Goal: Information Seeking & Learning: Learn about a topic

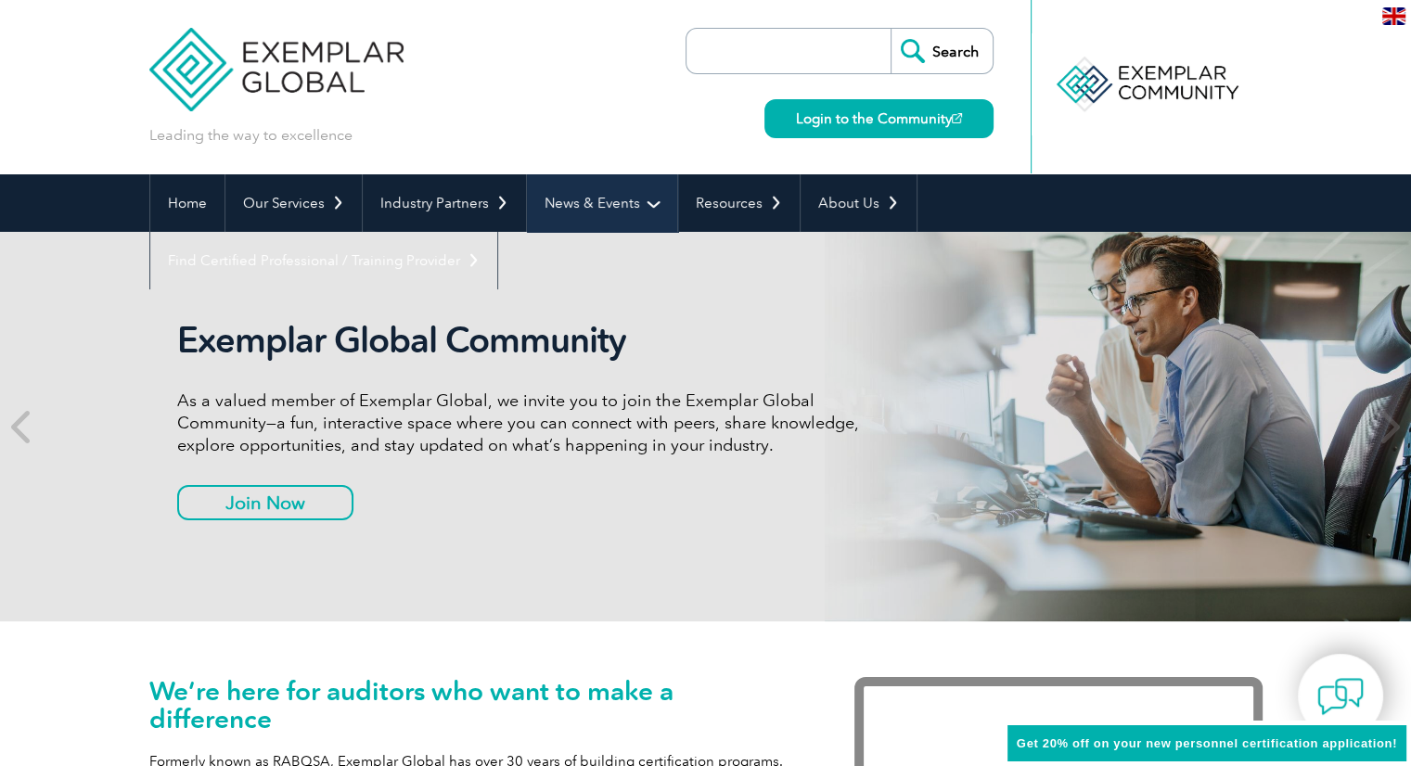
click at [649, 205] on link "News & Events" at bounding box center [602, 203] width 150 height 58
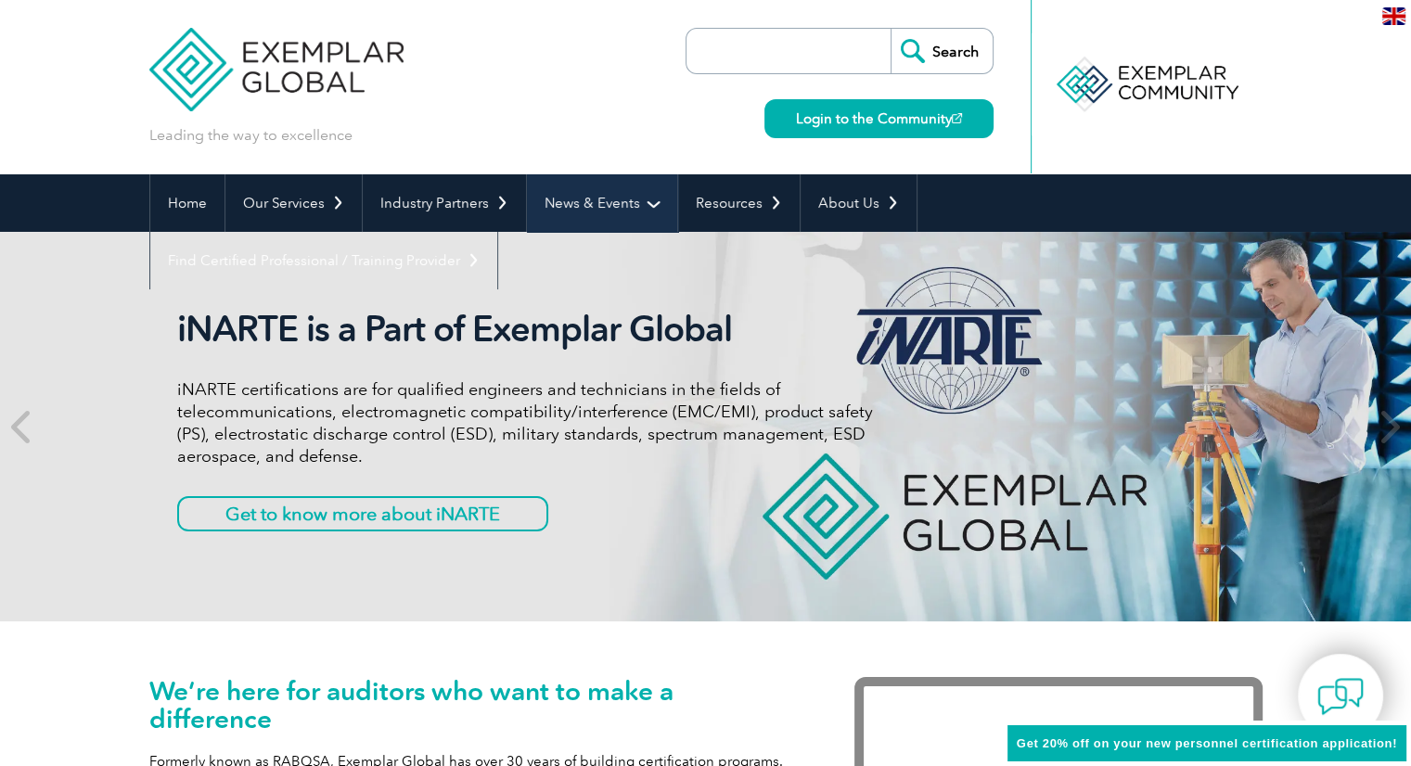
click at [642, 206] on link "News & Events" at bounding box center [602, 203] width 150 height 58
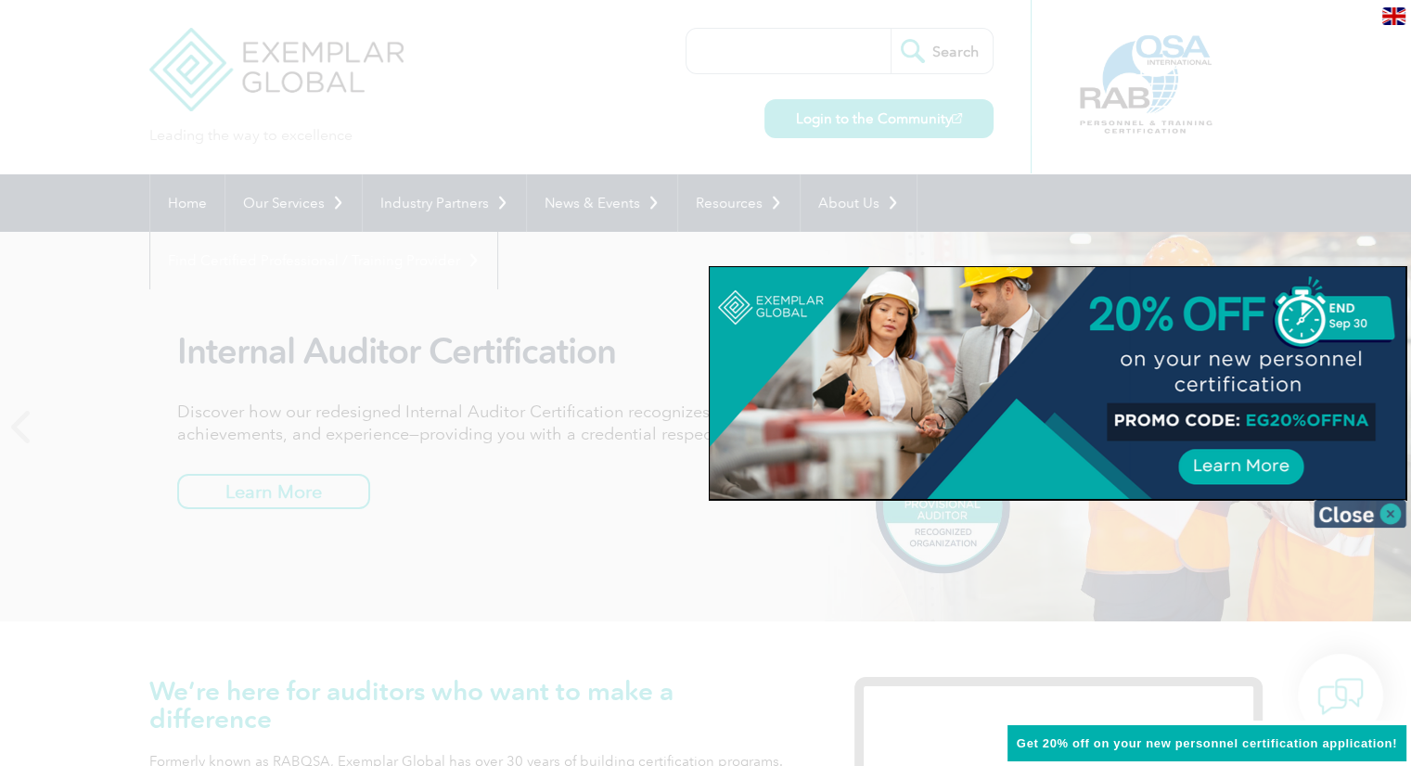
click at [1336, 518] on img at bounding box center [1360, 514] width 93 height 28
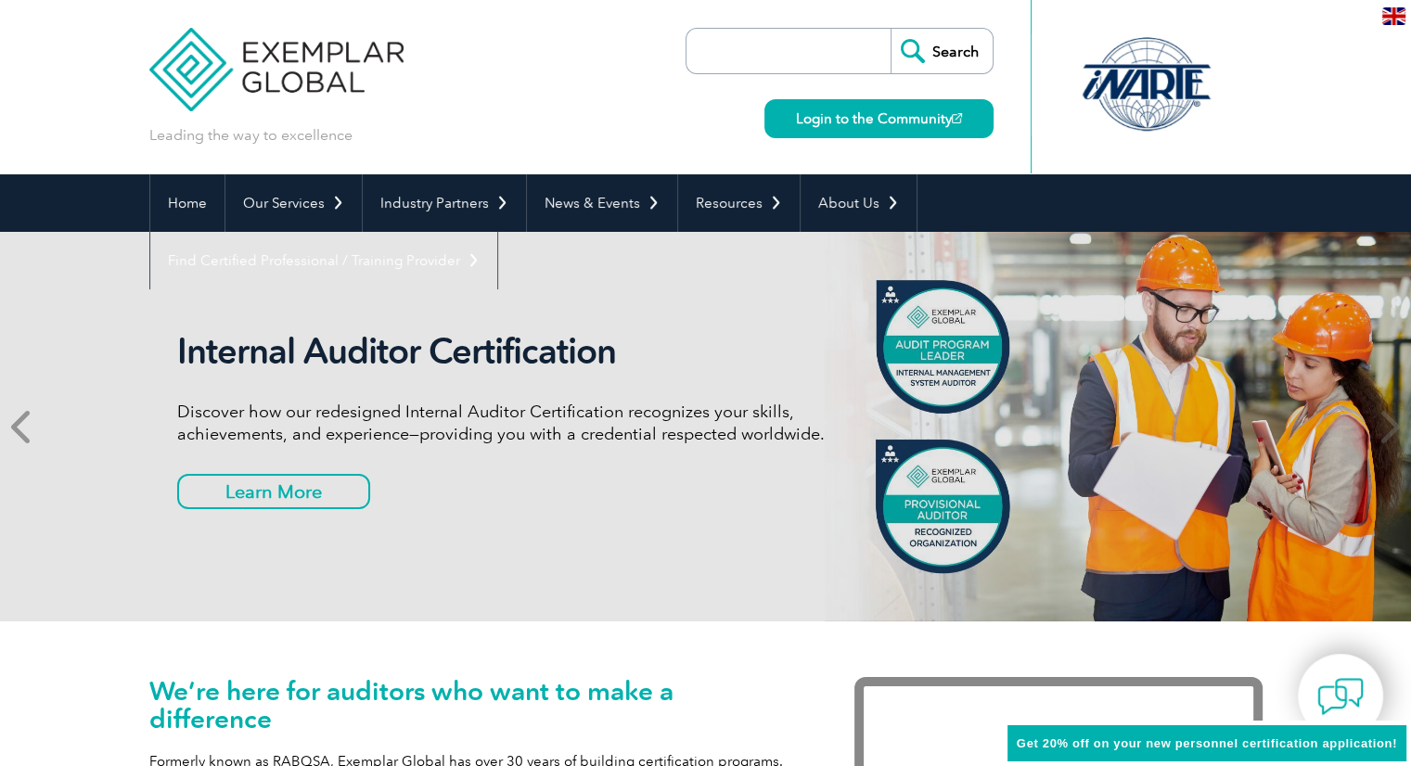
click at [30, 427] on icon at bounding box center [22, 427] width 23 height 0
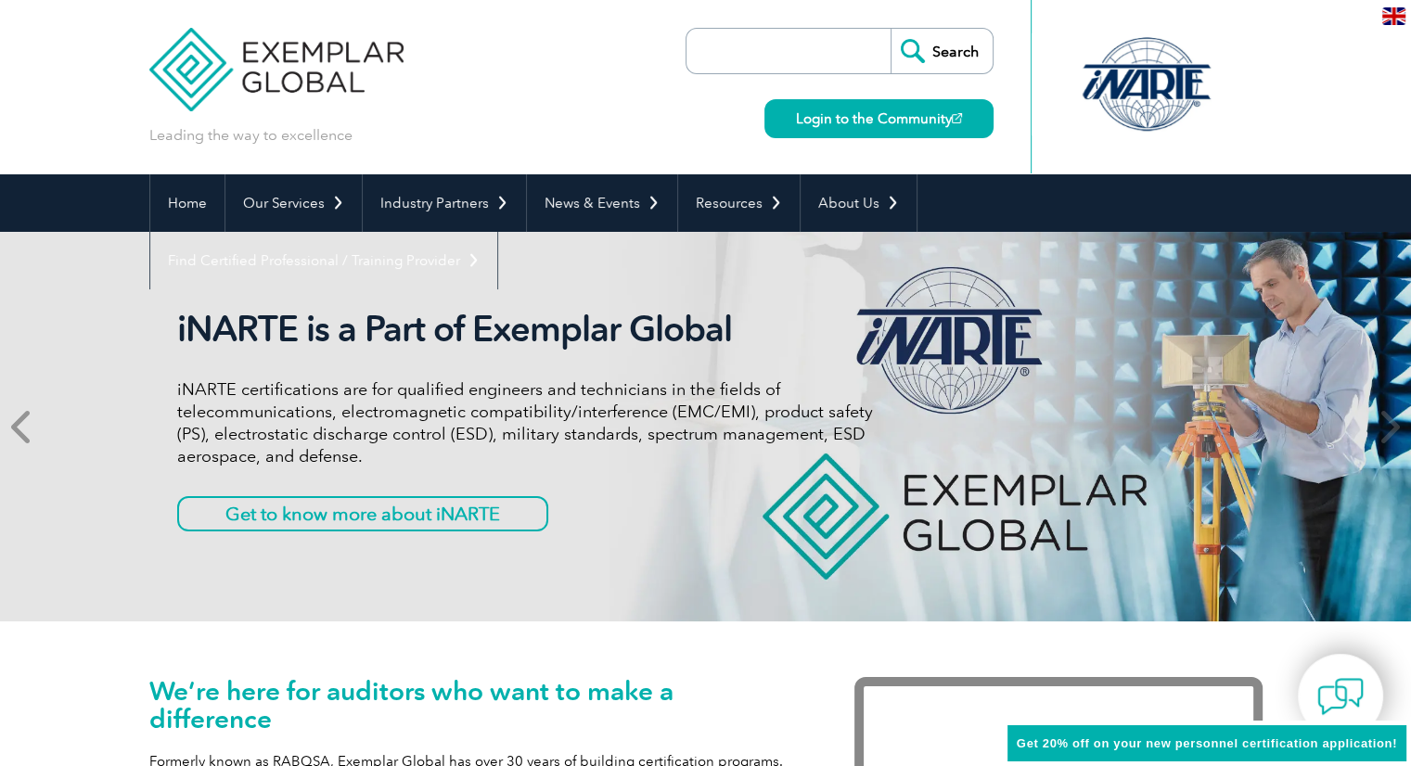
click at [30, 427] on icon at bounding box center [22, 427] width 23 height 0
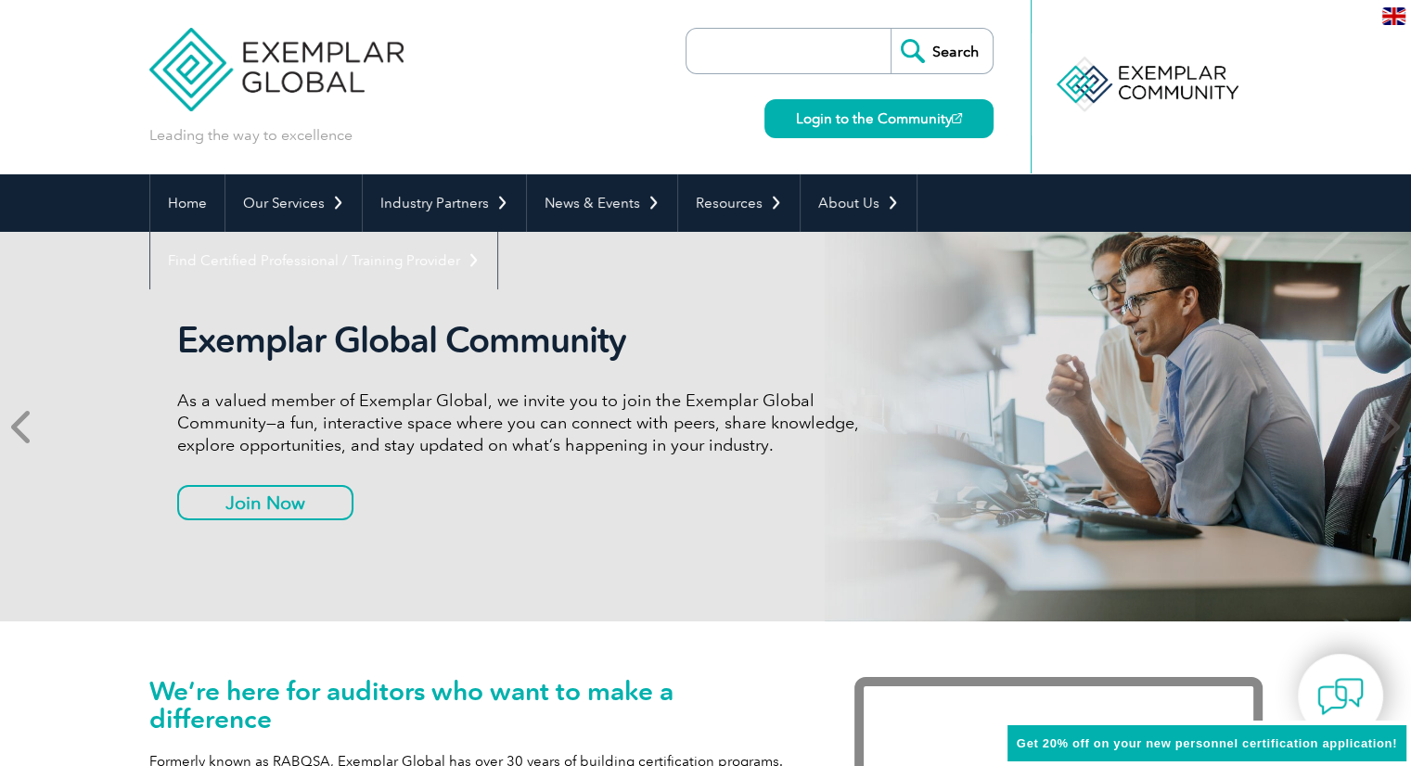
click at [30, 427] on icon at bounding box center [22, 427] width 23 height 0
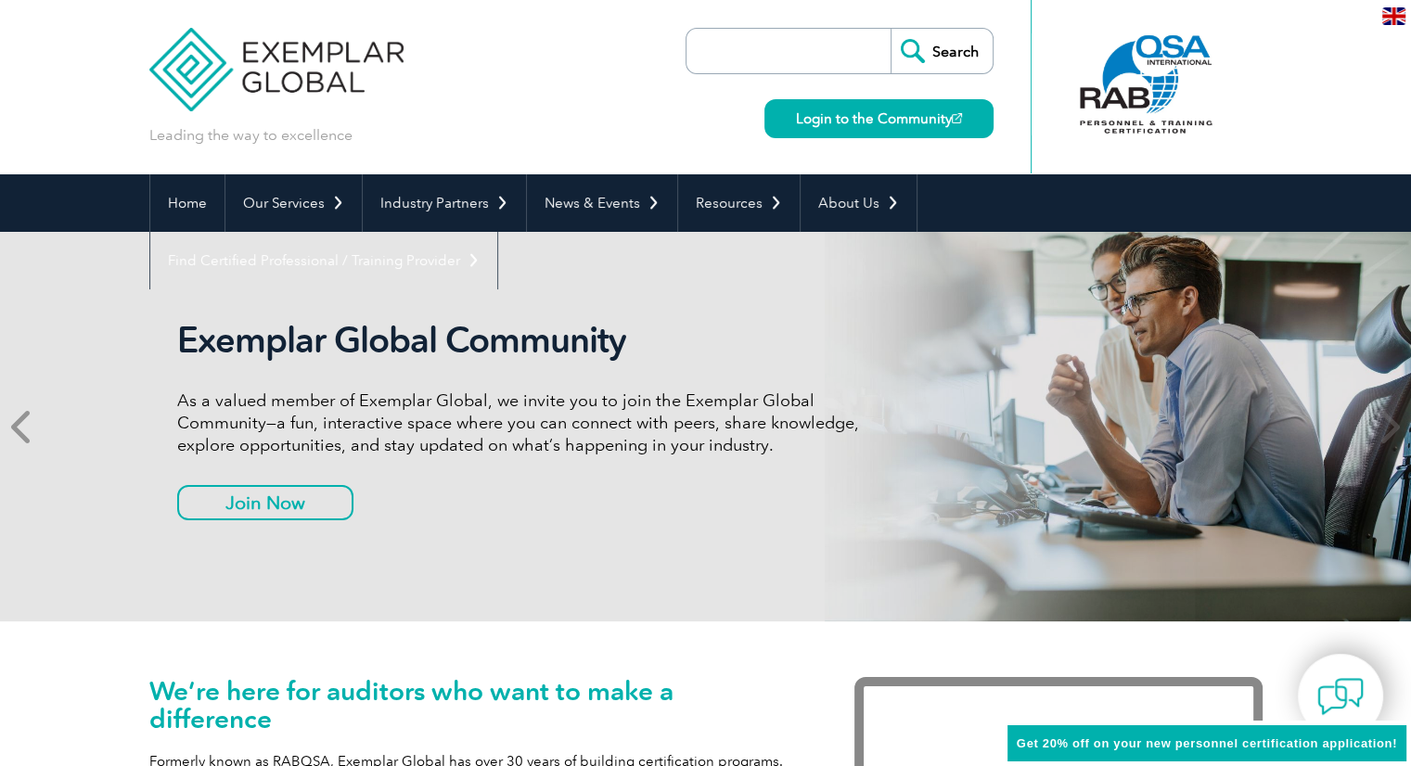
click at [30, 427] on icon at bounding box center [22, 427] width 23 height 0
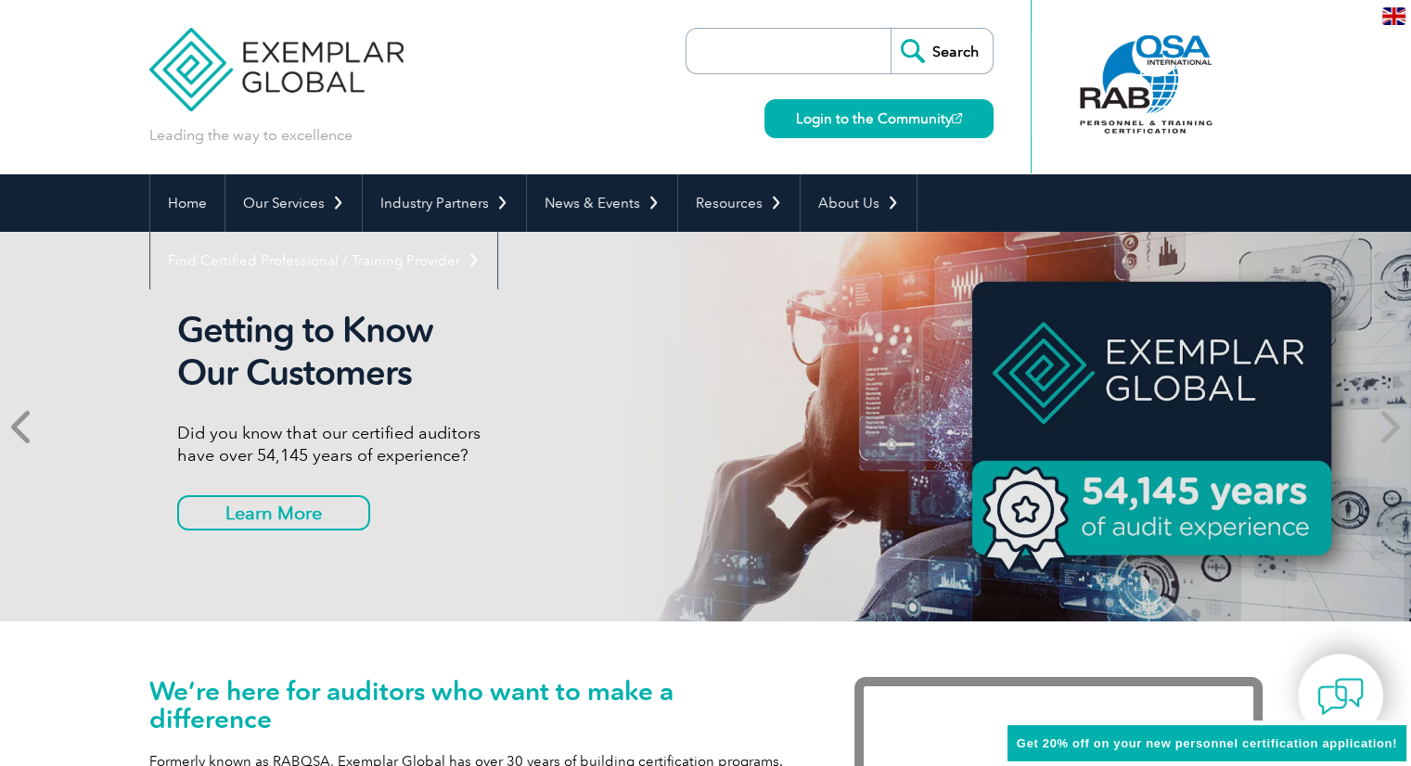
click at [30, 427] on icon at bounding box center [22, 427] width 23 height 0
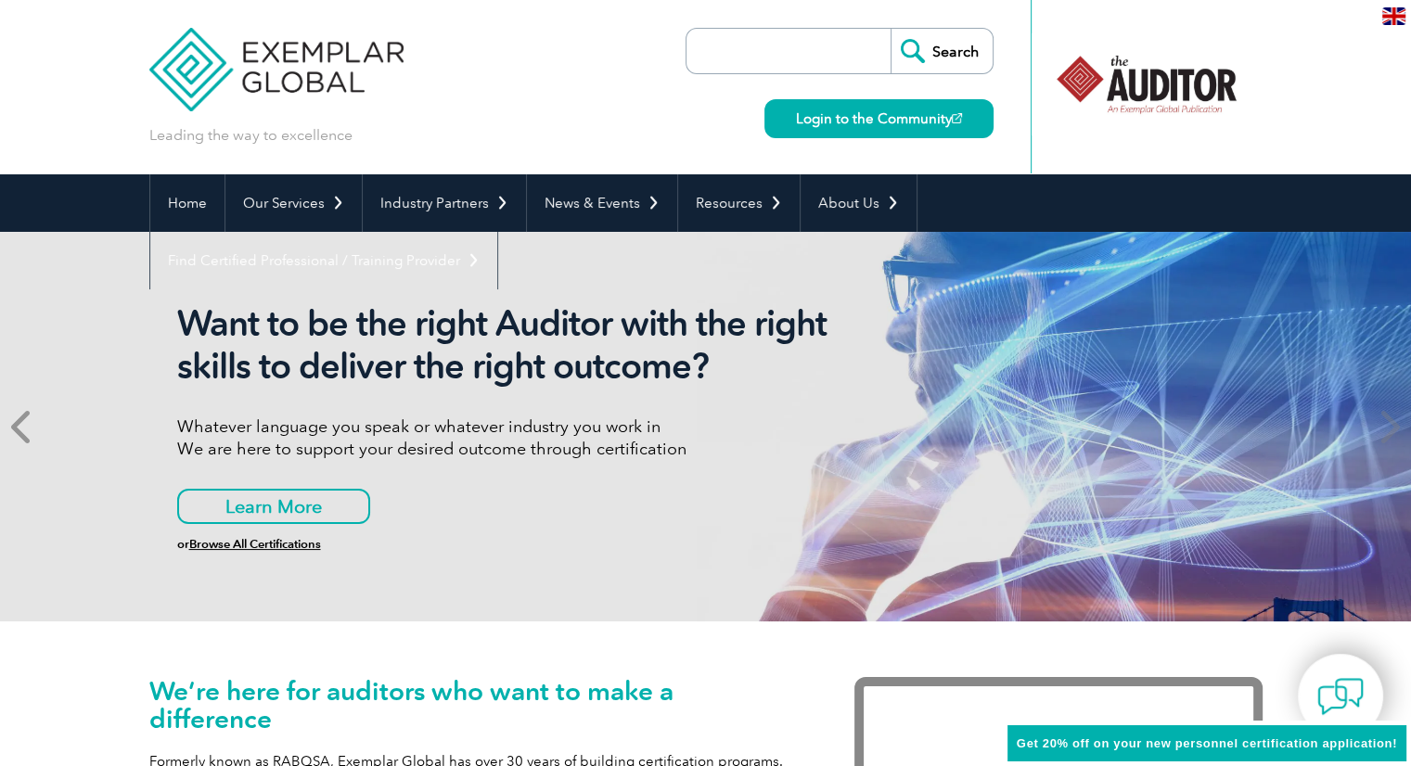
click at [30, 427] on icon at bounding box center [22, 427] width 23 height 0
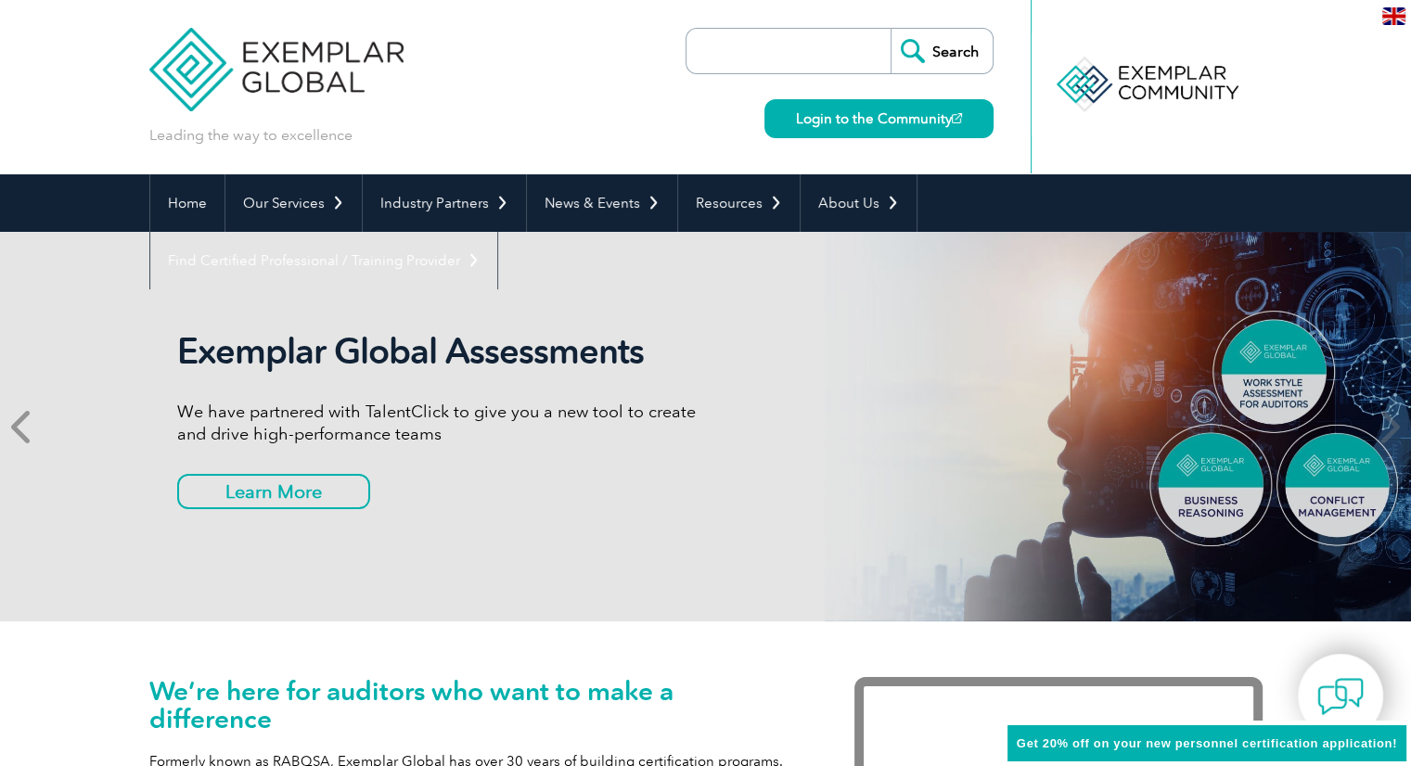
click at [30, 427] on icon at bounding box center [22, 427] width 23 height 0
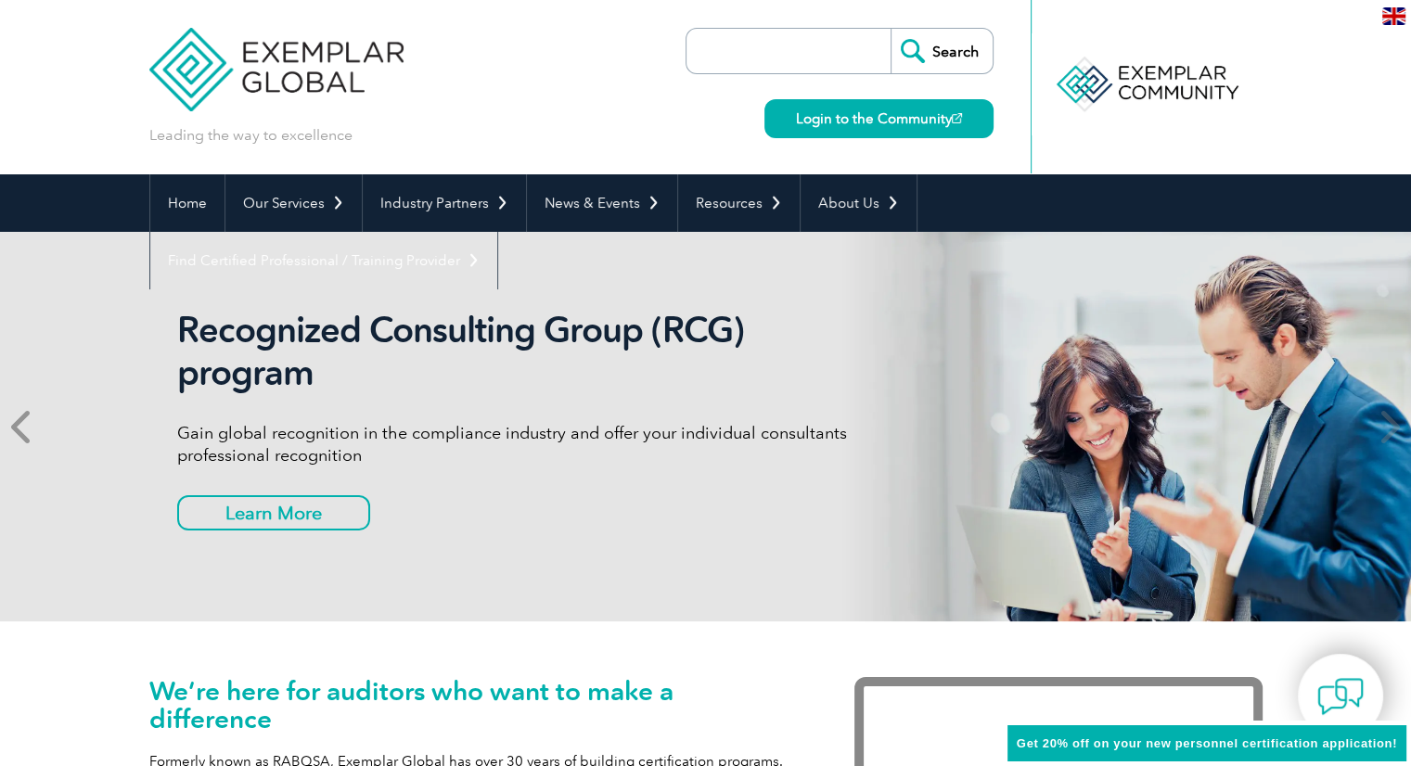
click at [30, 427] on icon at bounding box center [22, 427] width 23 height 0
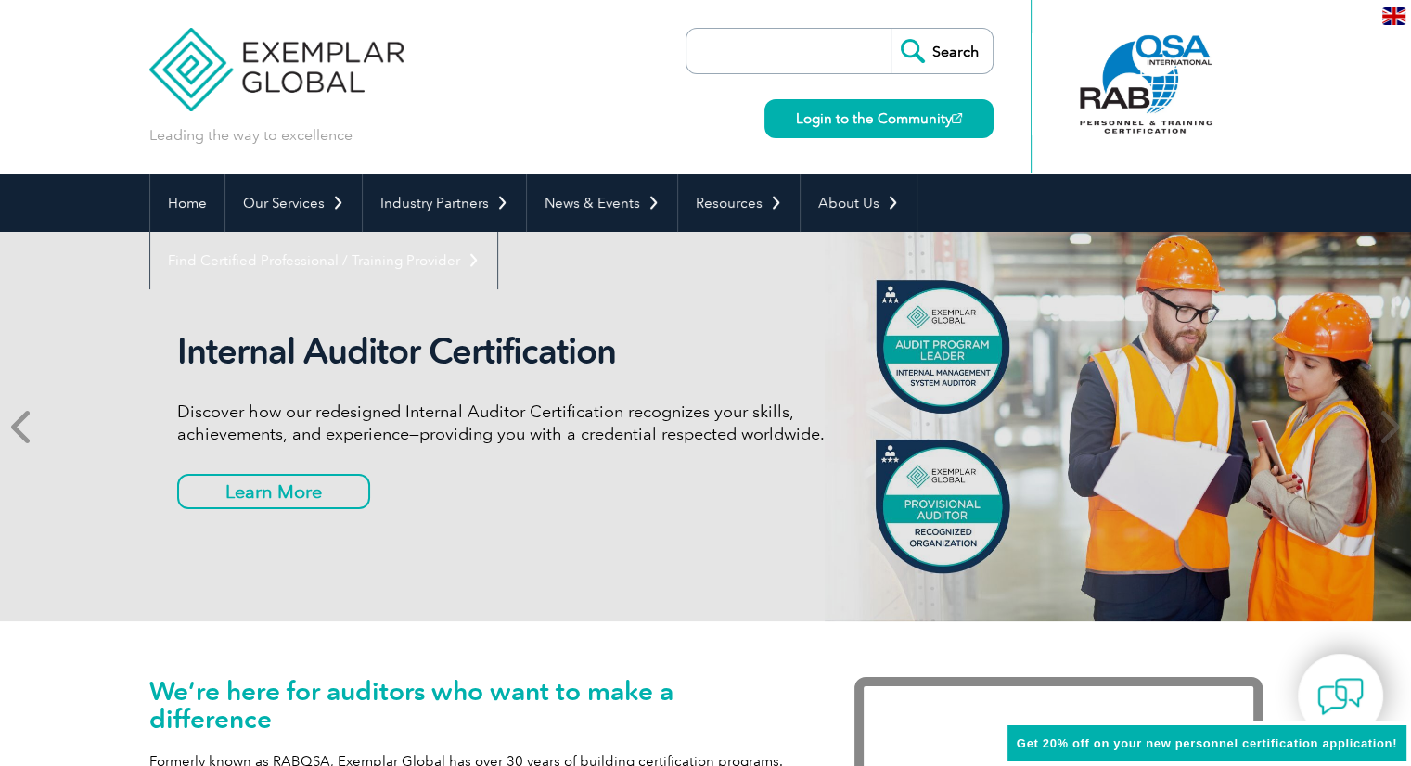
click at [30, 427] on icon at bounding box center [22, 427] width 23 height 0
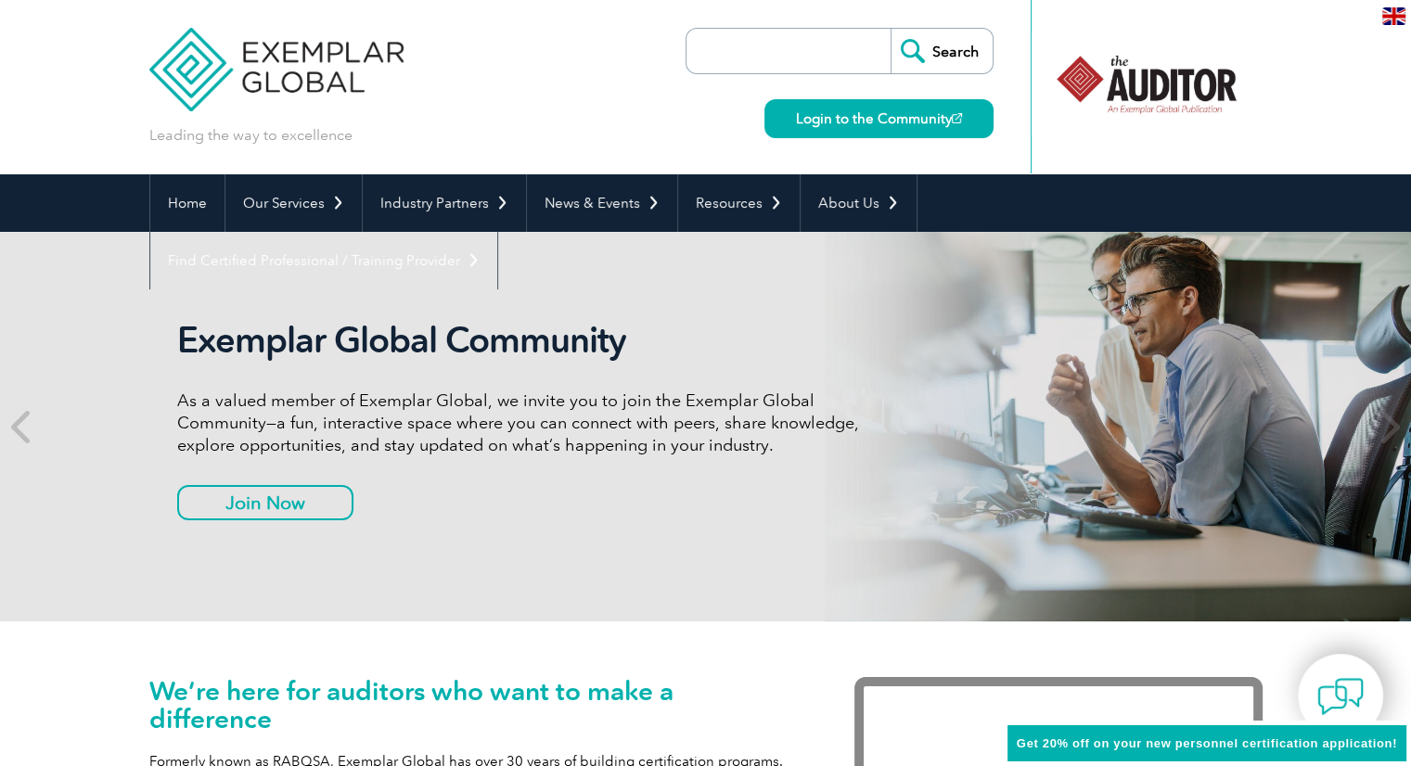
click at [814, 57] on input "search" at bounding box center [793, 51] width 195 height 45
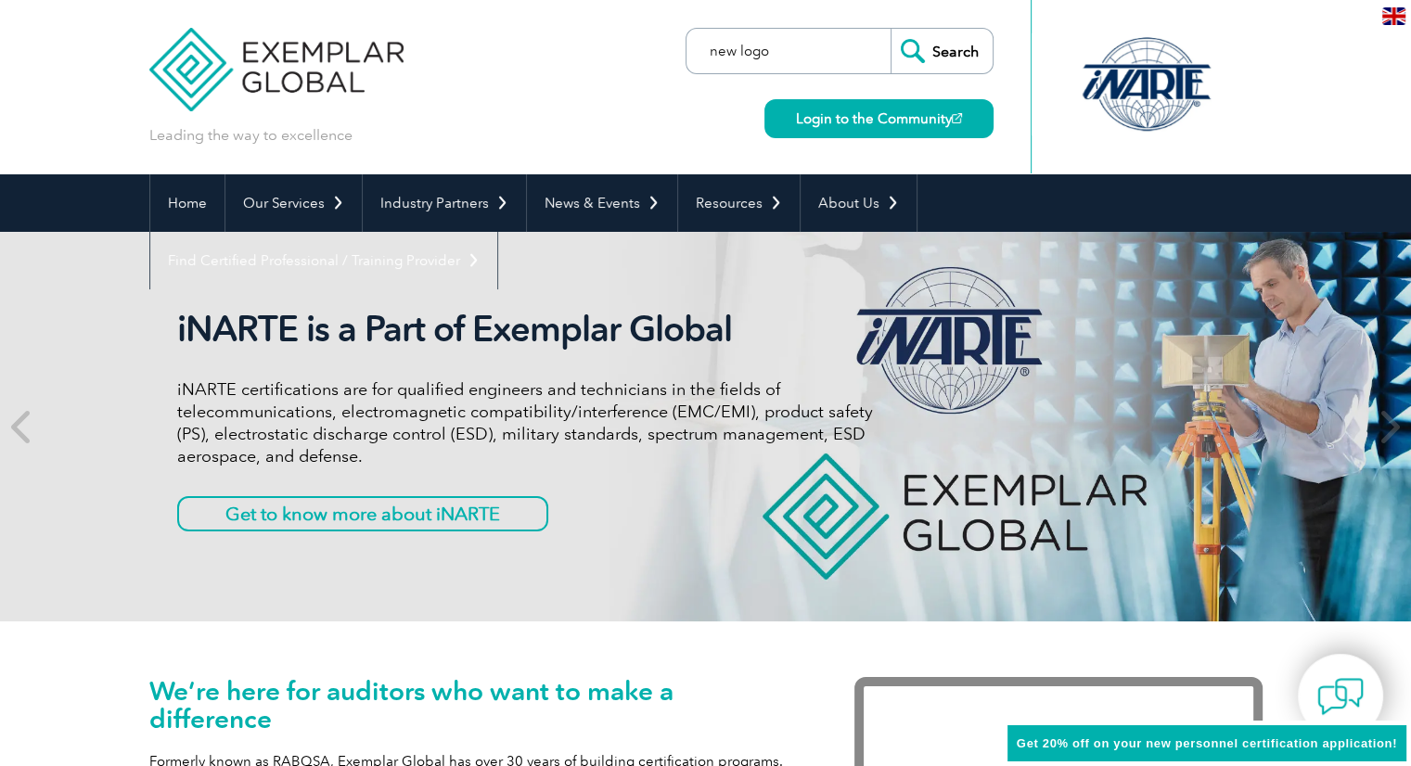
type input "new logo"
click at [891, 29] on input "Search" at bounding box center [942, 51] width 102 height 45
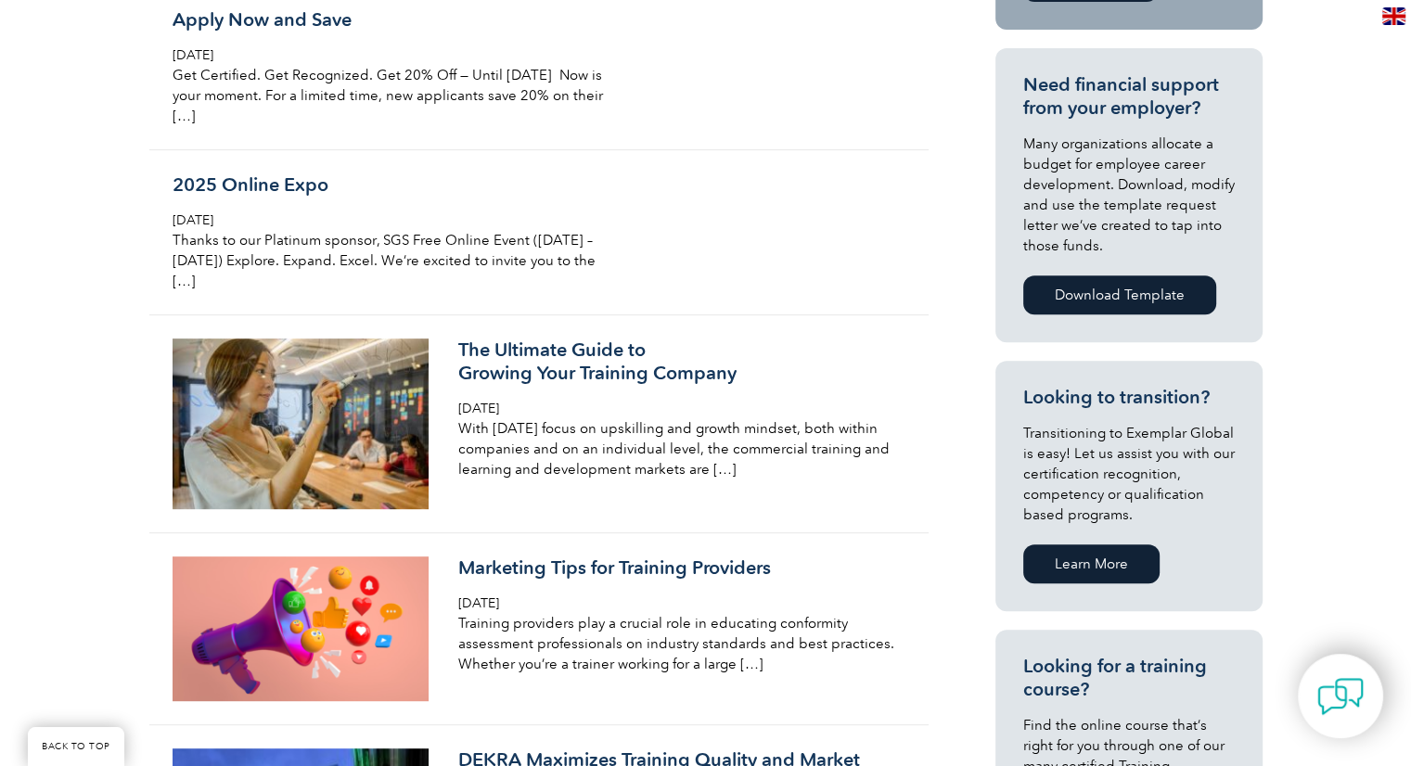
scroll to position [779, 0]
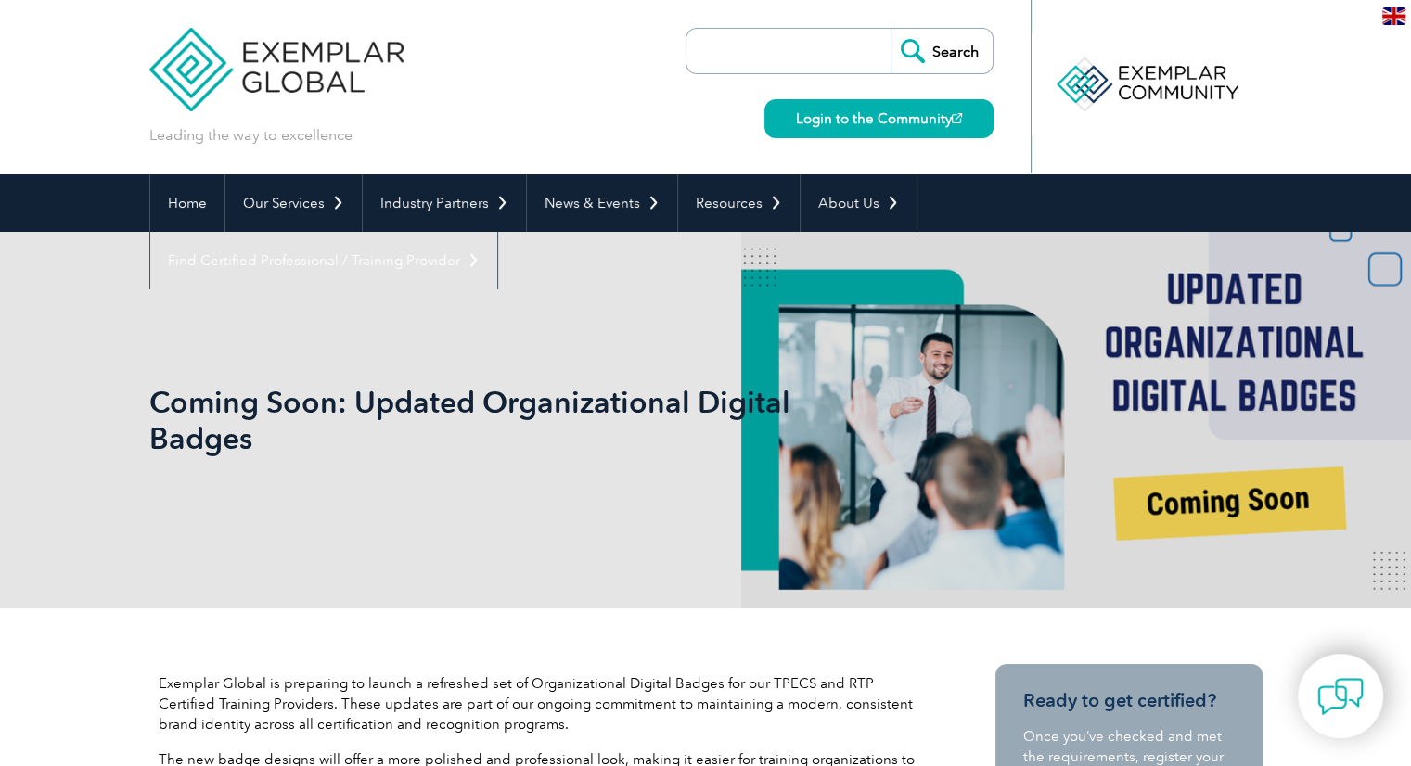
click at [1154, 471] on div "Coming Soon: Updated Organizational Digital Badges" at bounding box center [705, 420] width 1113 height 377
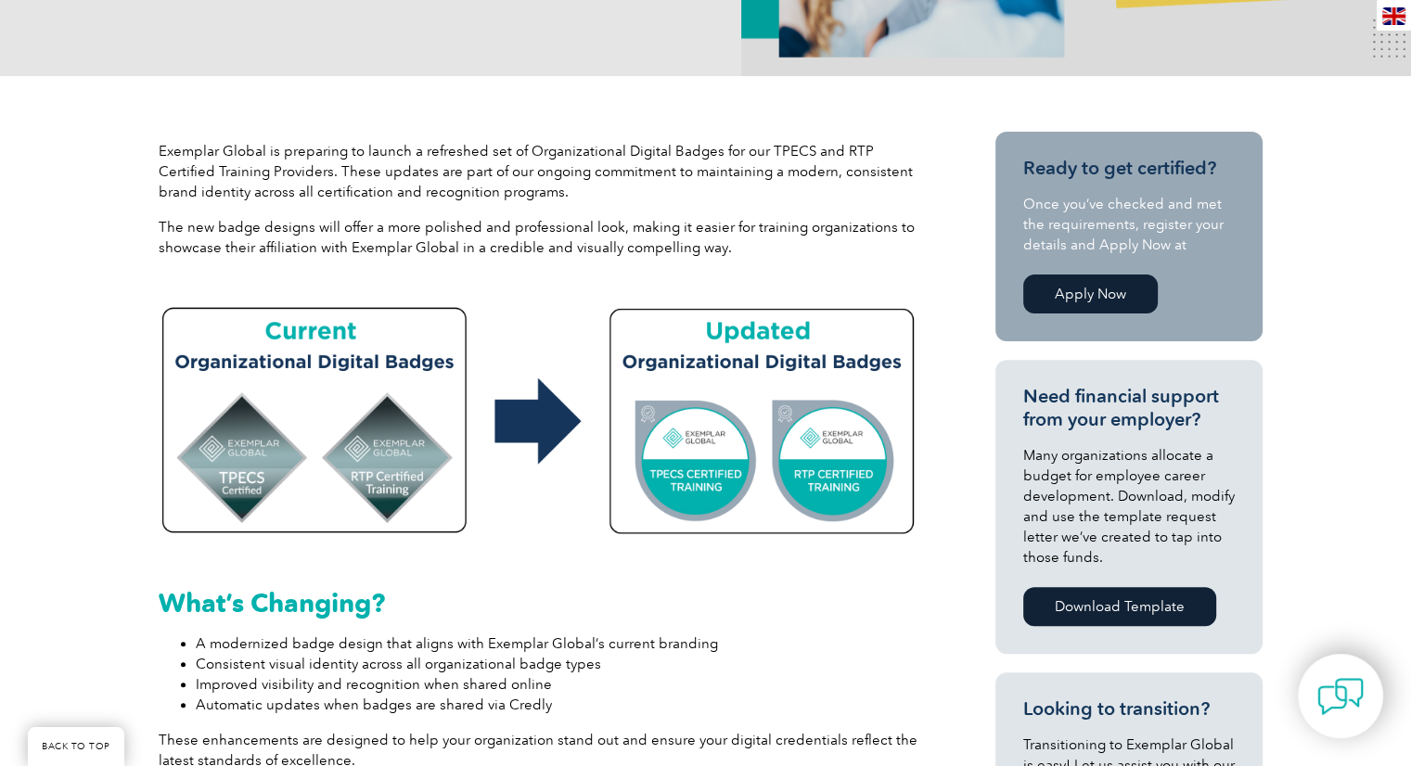
scroll to position [482, 0]
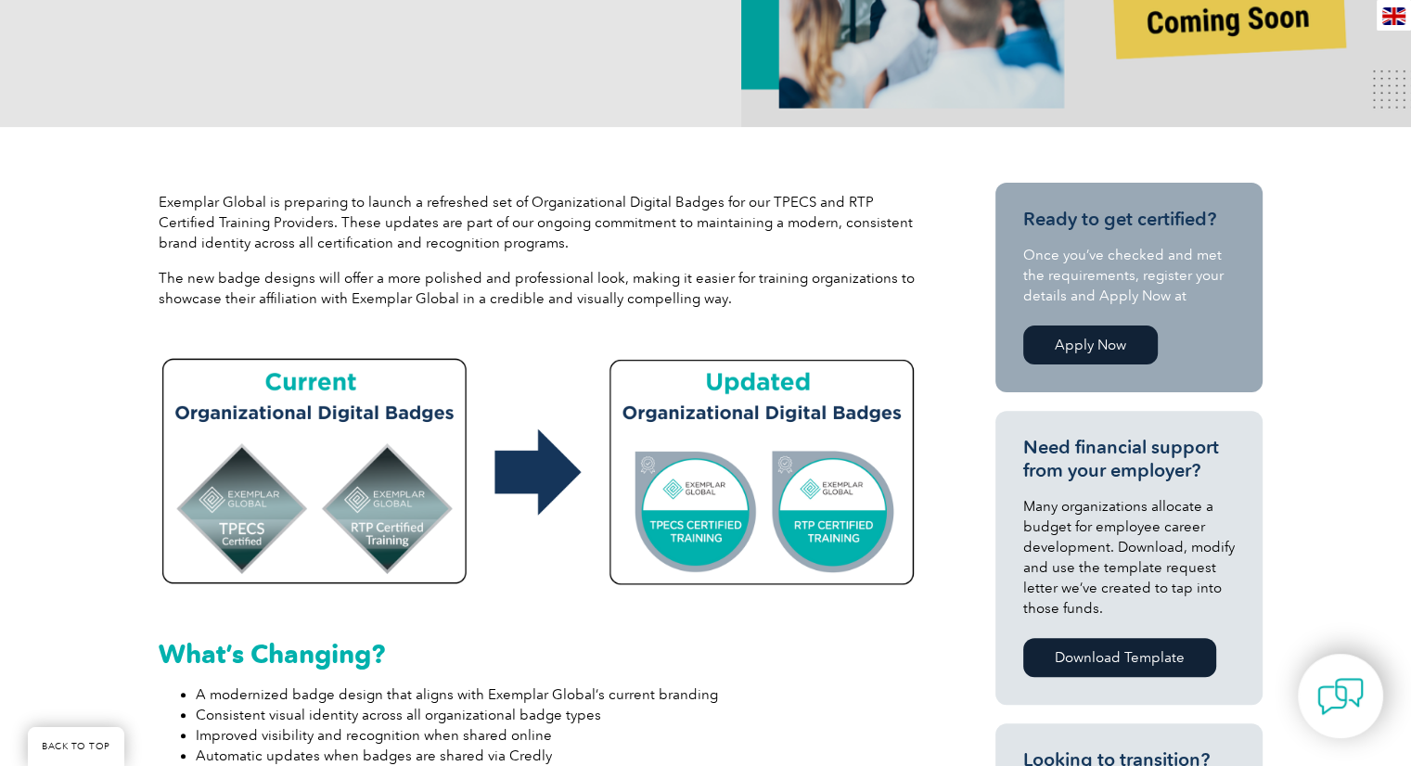
click at [350, 437] on img at bounding box center [539, 468] width 761 height 253
click at [1083, 339] on link "Apply Now" at bounding box center [1090, 345] width 135 height 39
